Goal: Information Seeking & Learning: Find specific fact

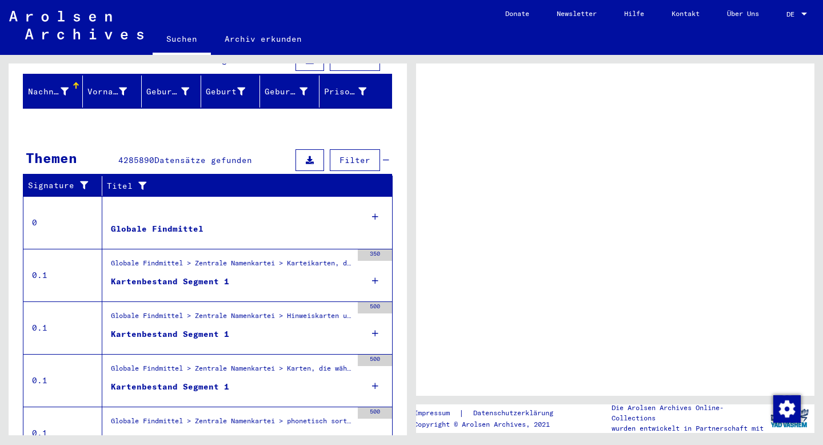
scroll to position [181, 0]
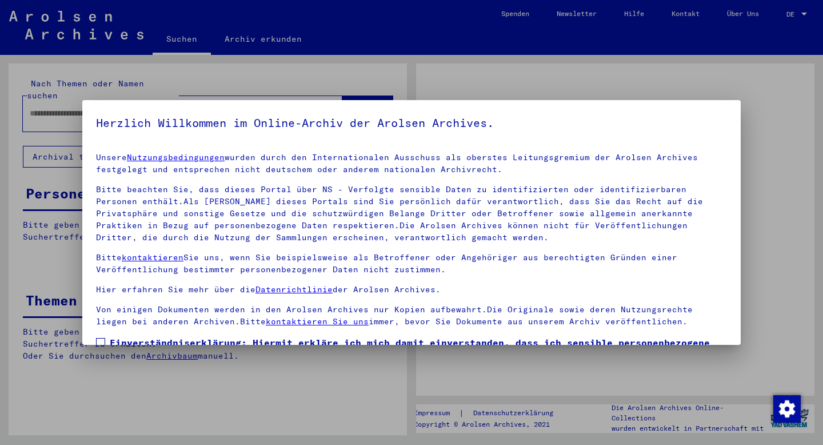
type input "**********"
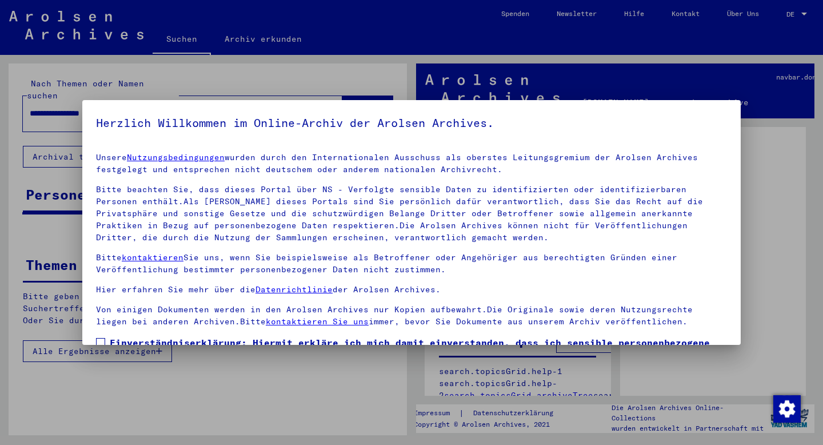
scroll to position [87, 0]
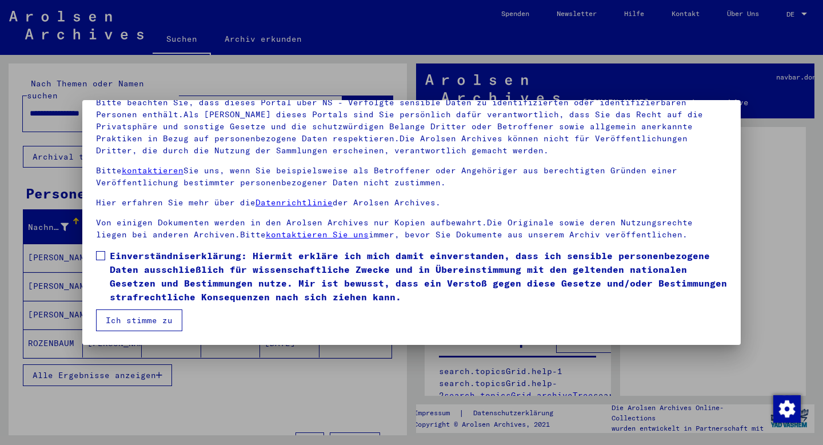
click at [102, 259] on span at bounding box center [100, 255] width 9 height 9
click at [145, 321] on button "Ich stimme zu" at bounding box center [139, 320] width 86 height 22
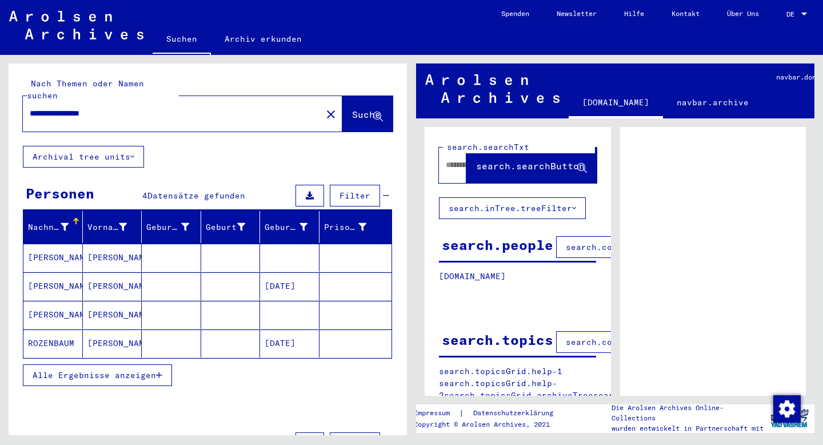
click at [110, 244] on mat-cell "[PERSON_NAME]" at bounding box center [112, 258] width 59 height 28
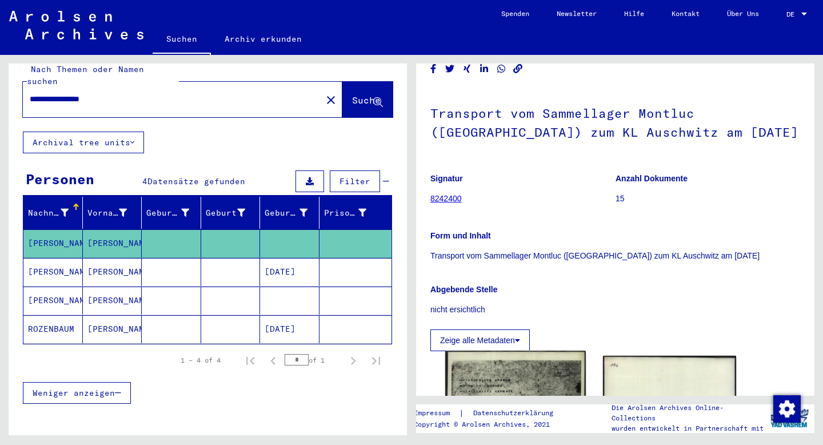
scroll to position [29, 0]
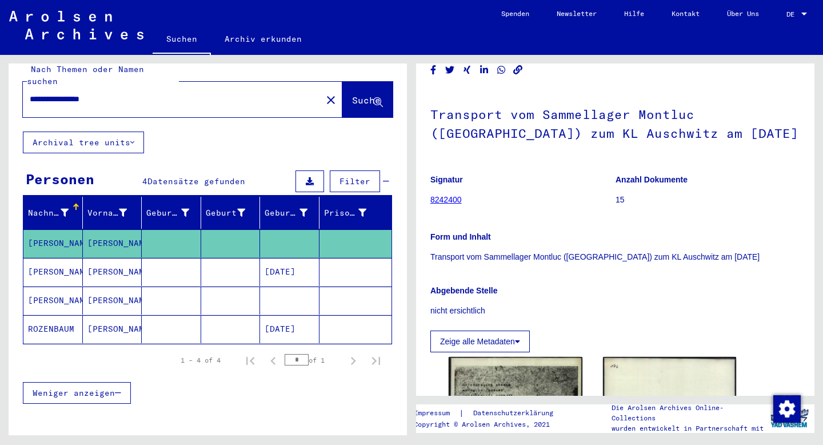
click at [525, 237] on p "Form und Inhalt" at bounding box center [615, 237] width 370 height 12
click at [458, 201] on link "8242400" at bounding box center [445, 199] width 31 height 9
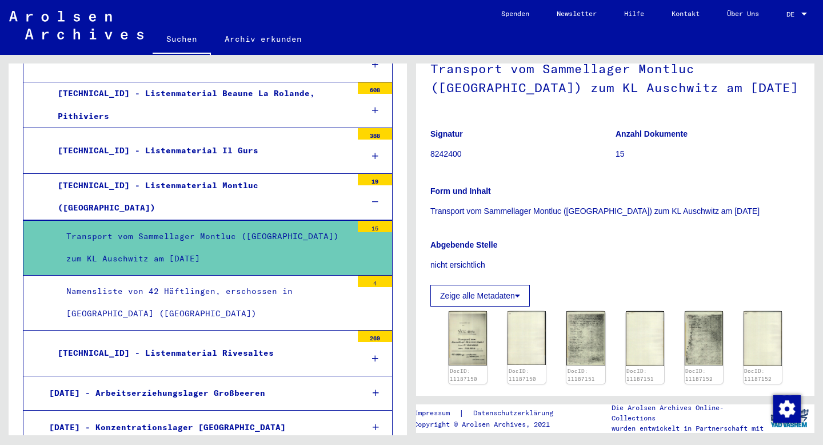
scroll to position [65, 0]
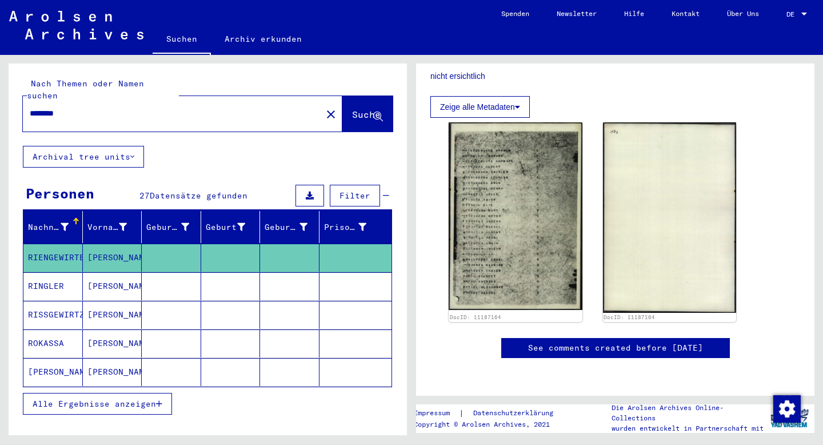
scroll to position [316, 0]
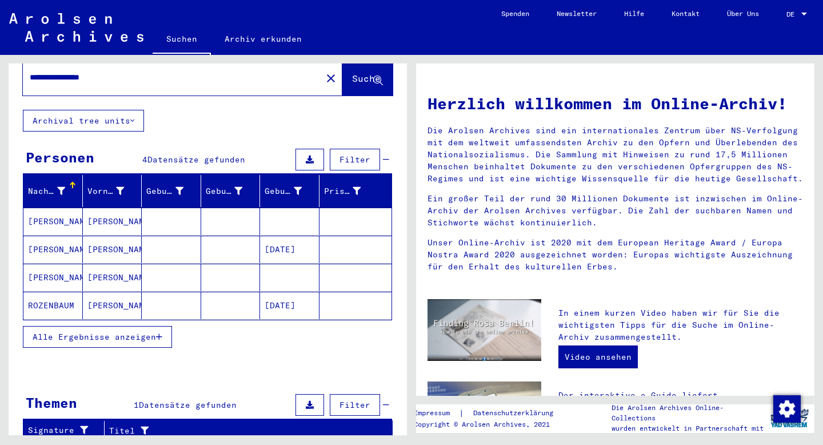
scroll to position [55, 0]
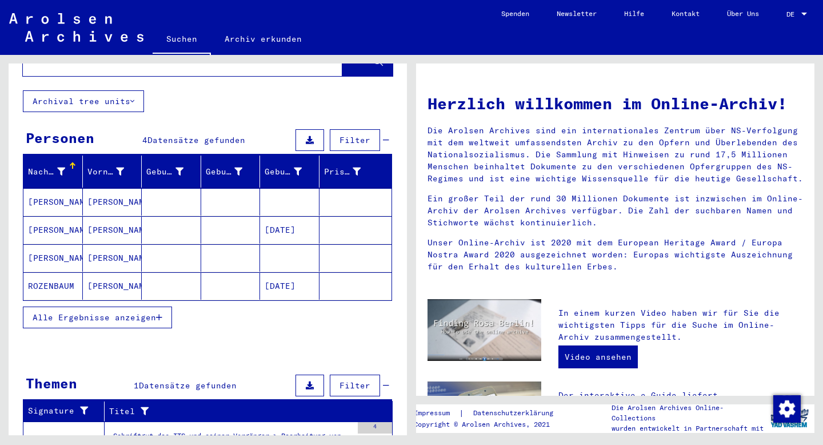
click at [117, 312] on span "Alle Ergebnisse anzeigen" at bounding box center [94, 317] width 123 height 10
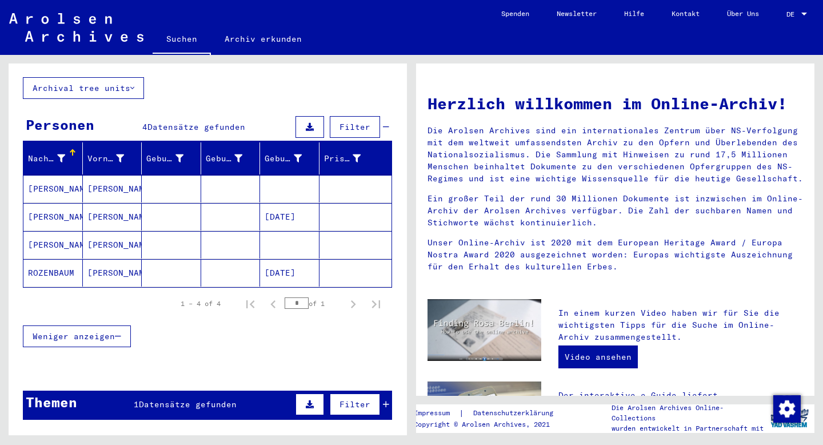
scroll to position [68, 0]
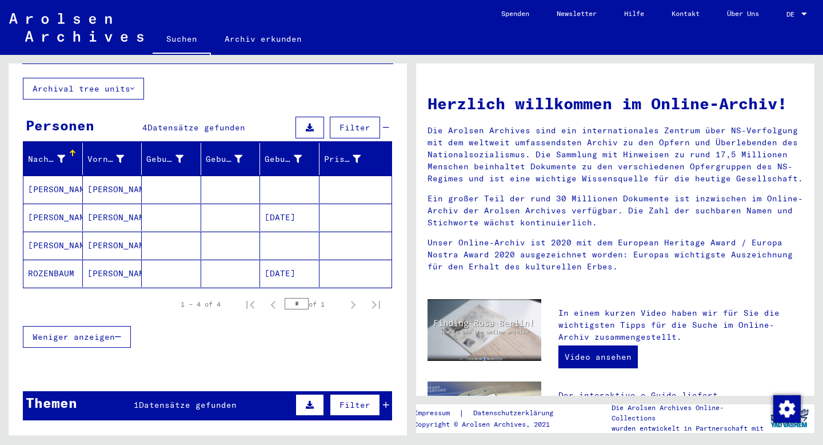
click at [294, 175] on mat-cell at bounding box center [289, 188] width 59 height 27
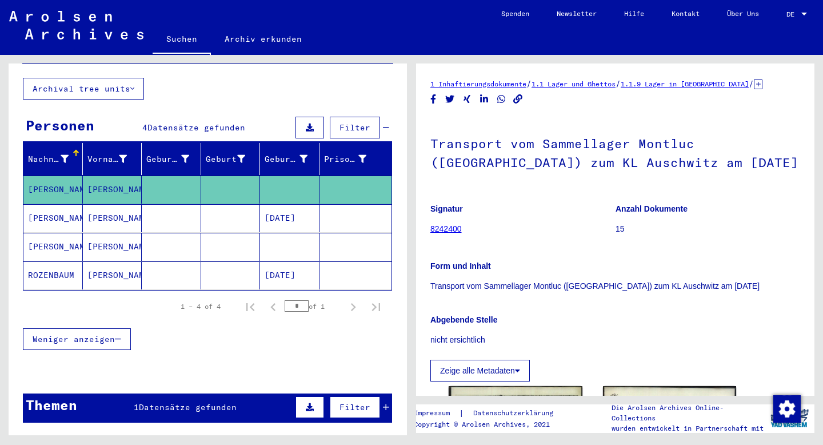
click at [265, 261] on mat-cell "[DATE]" at bounding box center [289, 275] width 59 height 28
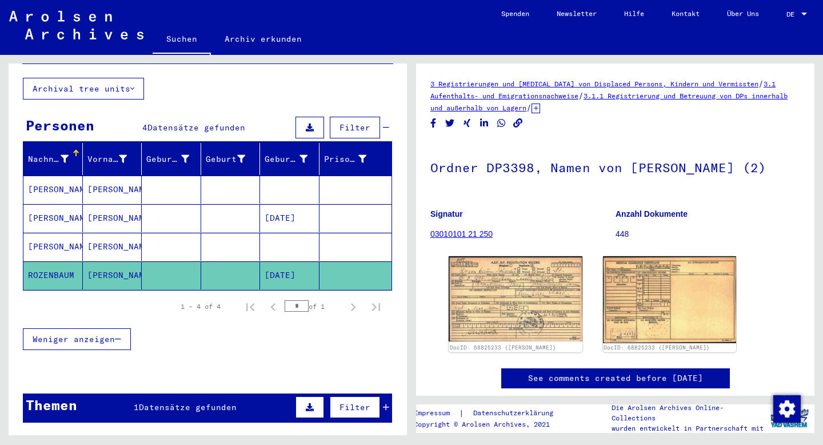
scroll to position [34, 0]
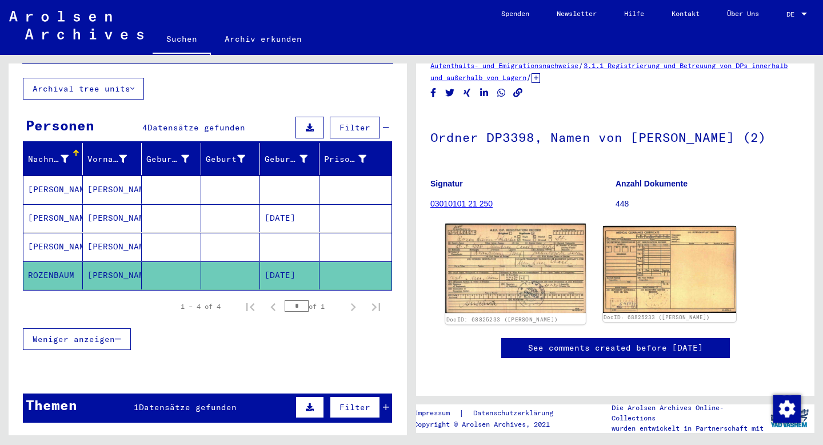
click at [502, 269] on img at bounding box center [515, 268] width 140 height 89
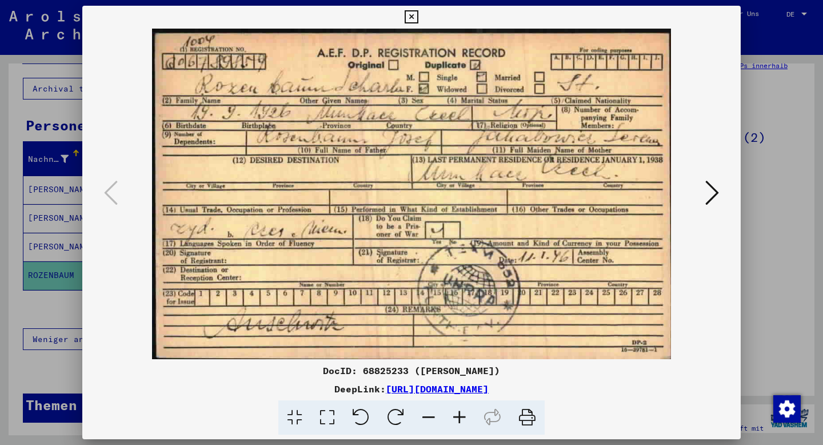
click at [414, 15] on icon at bounding box center [411, 17] width 13 height 14
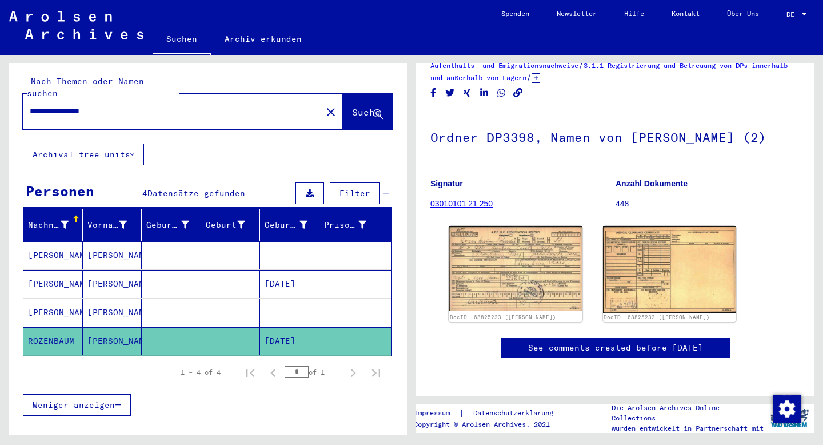
scroll to position [0, 0]
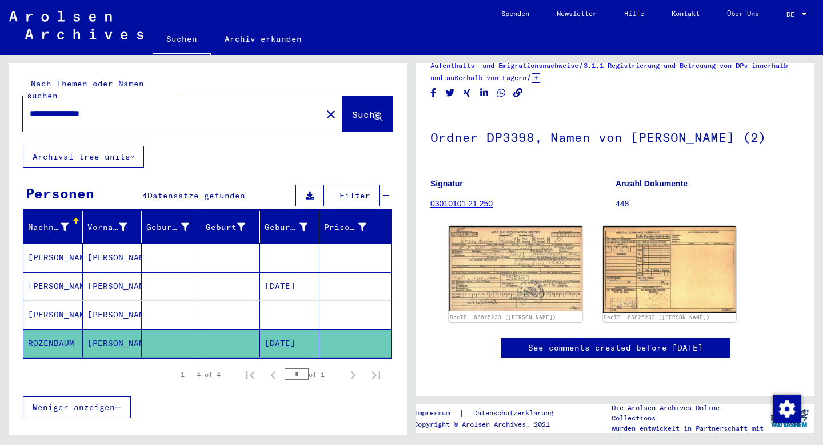
click at [53, 107] on input "**********" at bounding box center [172, 113] width 285 height 12
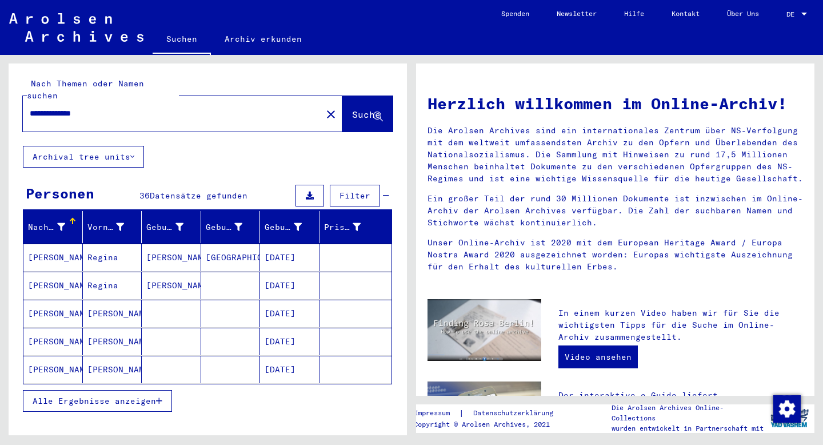
drag, startPoint x: 106, startPoint y: 102, endPoint x: 0, endPoint y: 101, distance: 105.8
click at [0, 101] on div "**********" at bounding box center [206, 245] width 412 height 380
type input "**********"
